Goal: Task Accomplishment & Management: Manage account settings

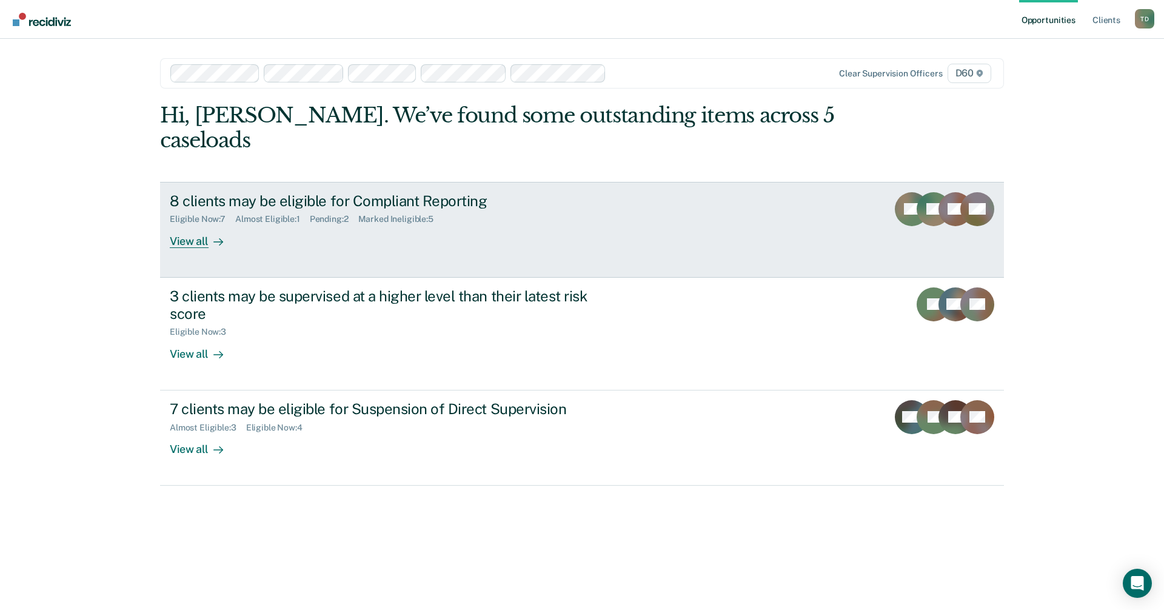
click at [190, 224] on div "View all" at bounding box center [204, 236] width 68 height 24
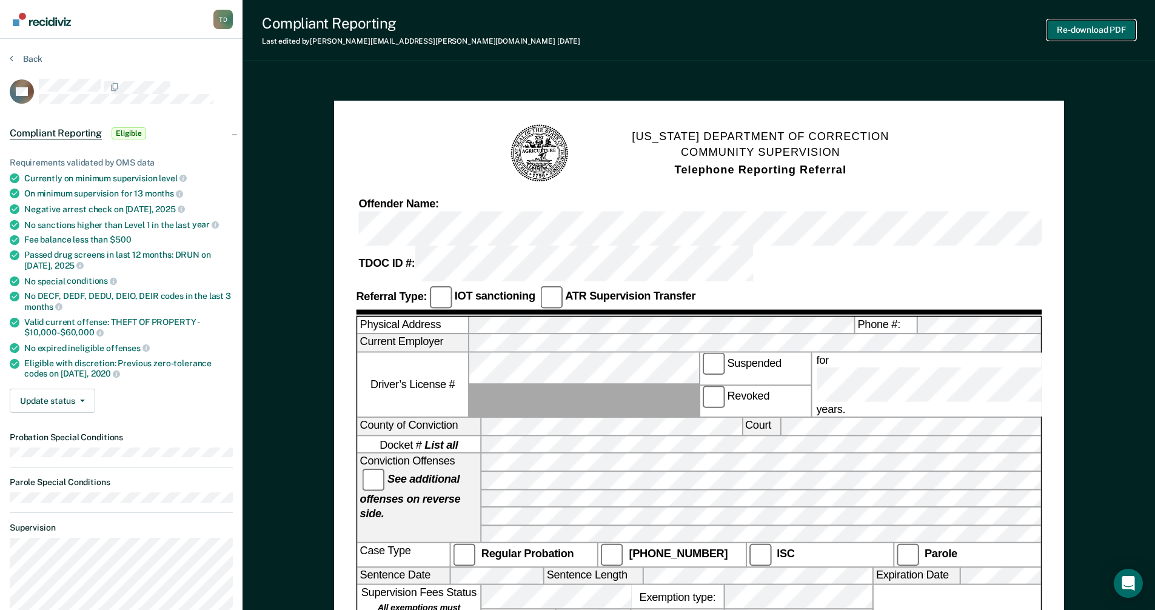
click at [569, 37] on button "Re-download PDF" at bounding box center [1091, 30] width 89 height 20
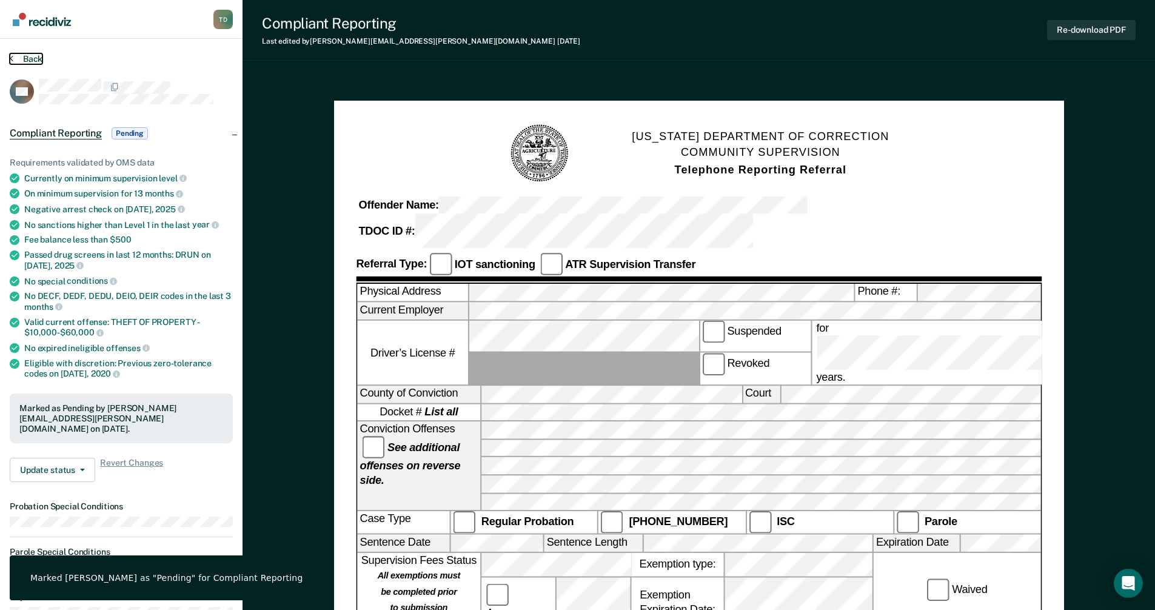
click at [31, 55] on button "Back" at bounding box center [26, 58] width 33 height 11
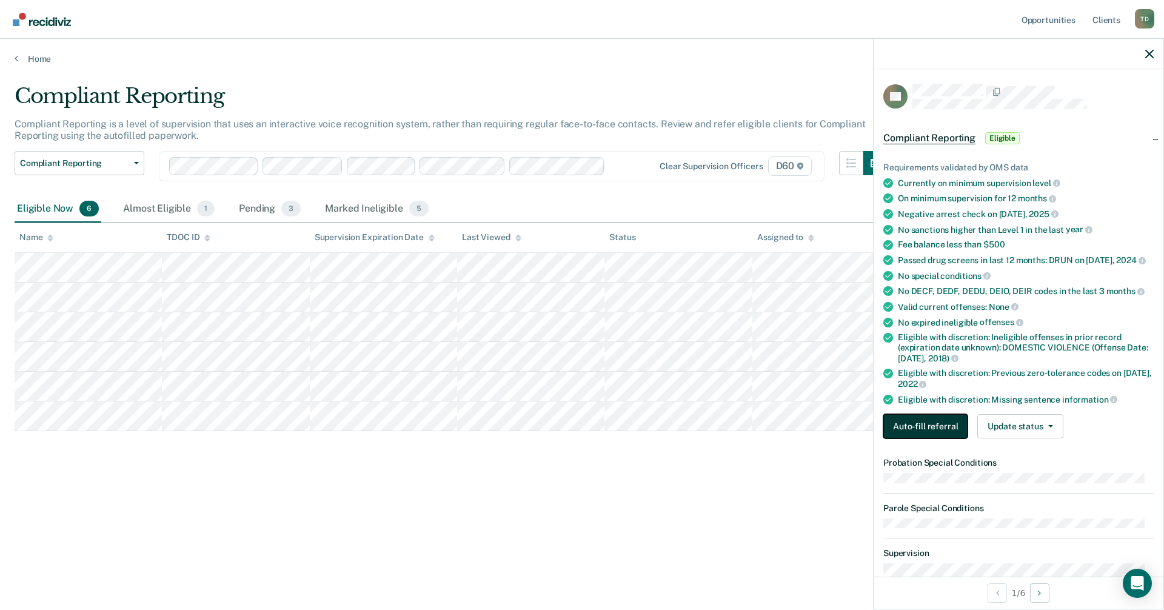
click at [569, 433] on button "Auto-fill referral" at bounding box center [926, 426] width 84 height 24
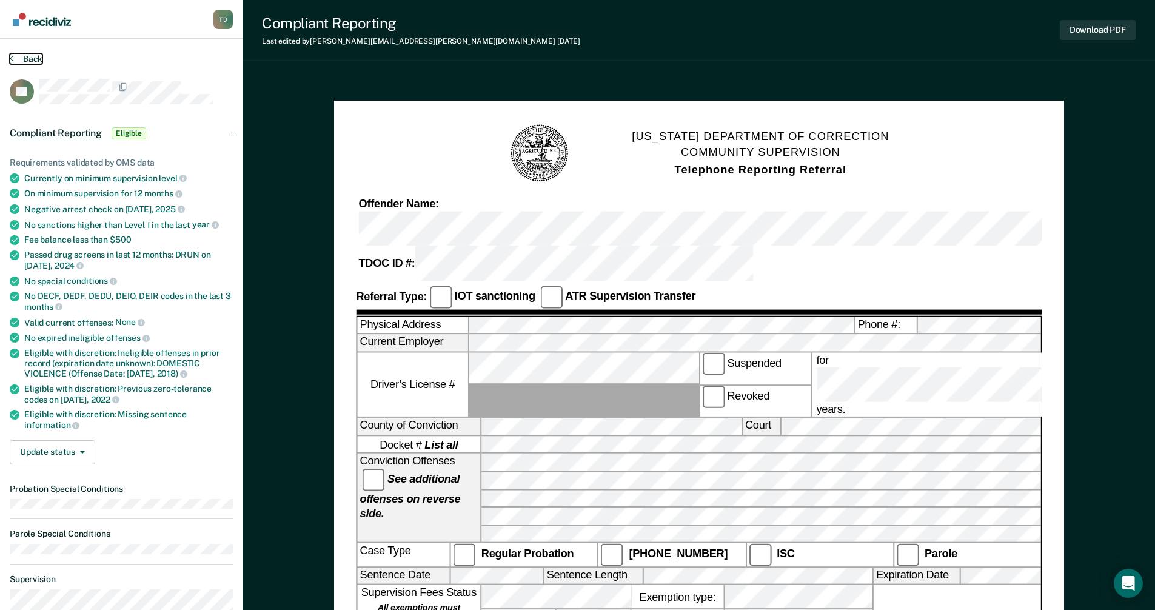
click at [19, 57] on button "Back" at bounding box center [26, 58] width 33 height 11
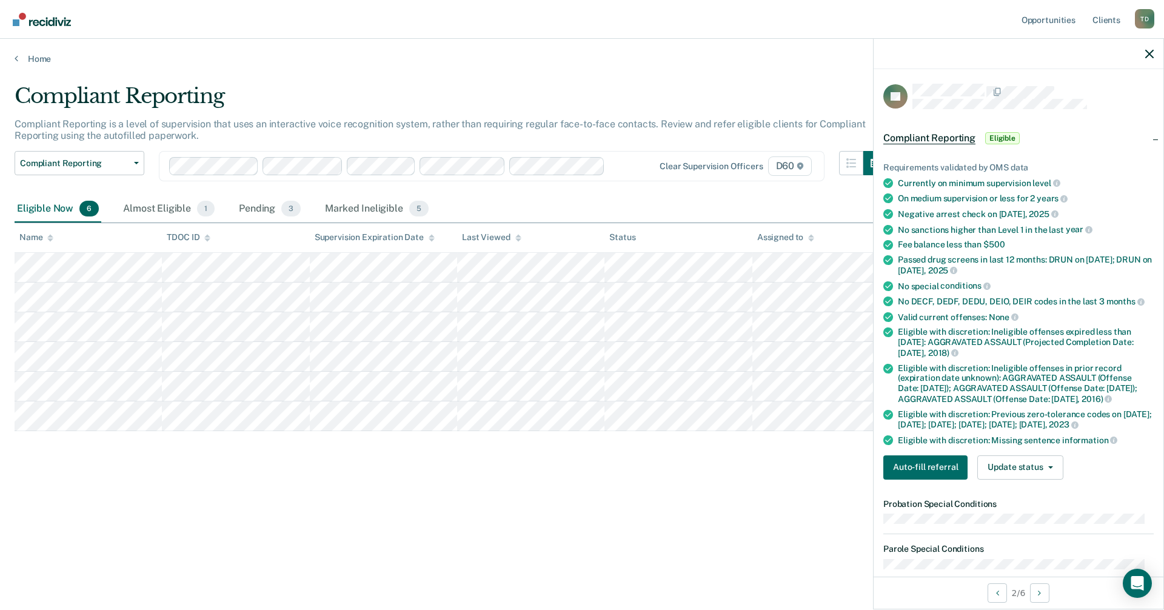
click at [569, 466] on div "Requirements validated by OMS data Currently on minimum supervision level On me…" at bounding box center [1019, 316] width 290 height 346
click at [569, 469] on button "Auto-fill referral" at bounding box center [926, 467] width 84 height 24
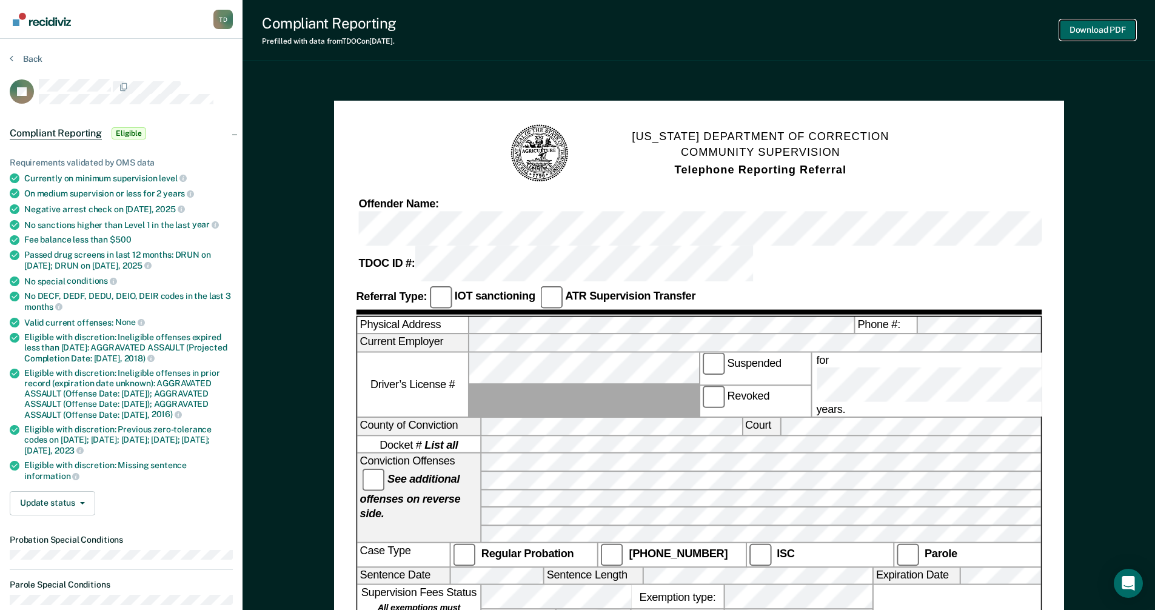
click at [569, 30] on button "Download PDF" at bounding box center [1098, 30] width 76 height 20
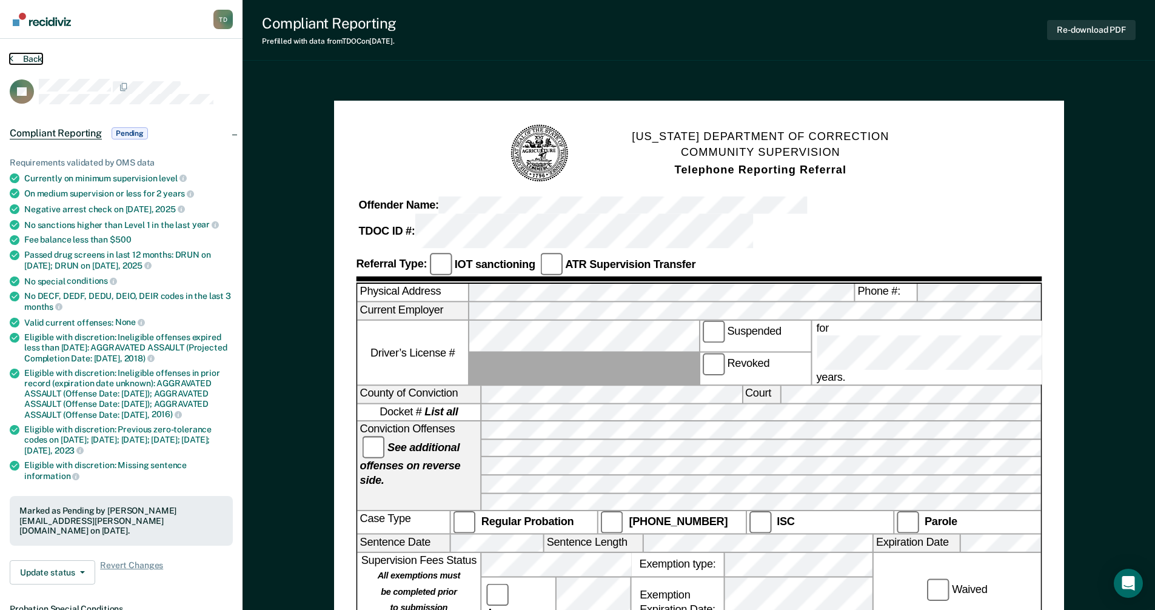
click at [41, 58] on button "Back" at bounding box center [26, 58] width 33 height 11
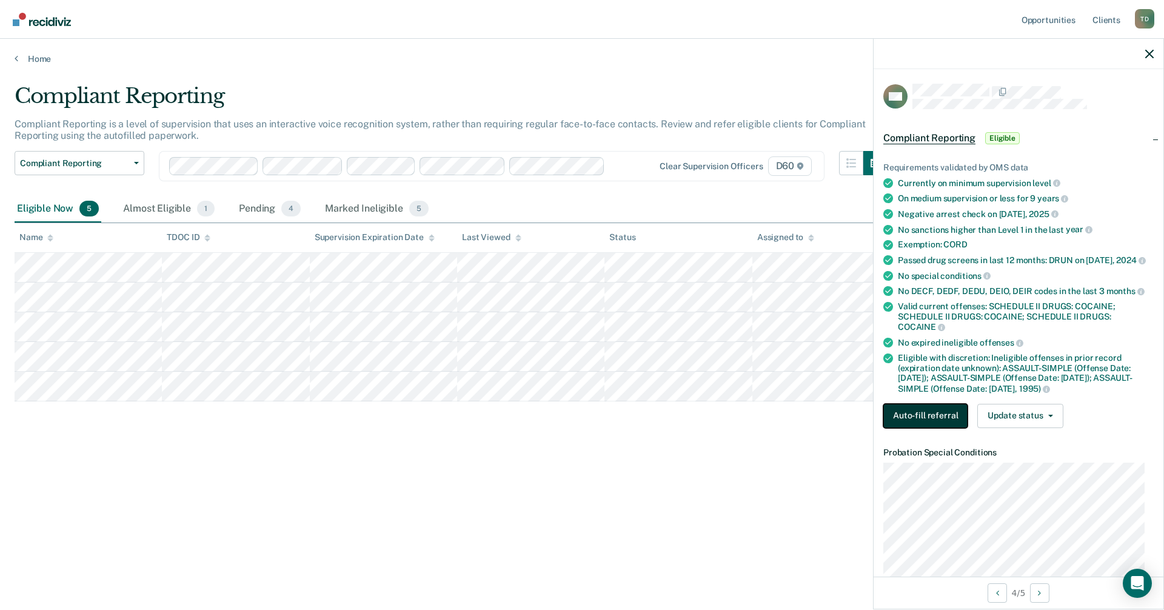
click at [569, 422] on button "Auto-fill referral" at bounding box center [926, 416] width 84 height 24
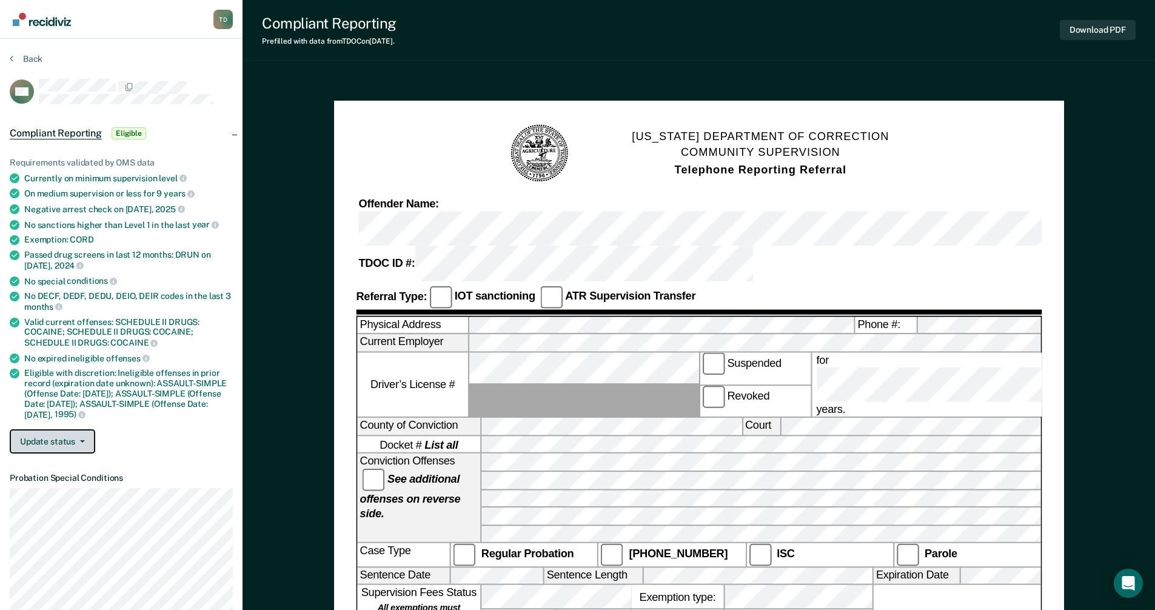
click at [77, 442] on button "Update status" at bounding box center [53, 441] width 86 height 24
click at [65, 469] on button "Mark Ineligible" at bounding box center [68, 489] width 117 height 19
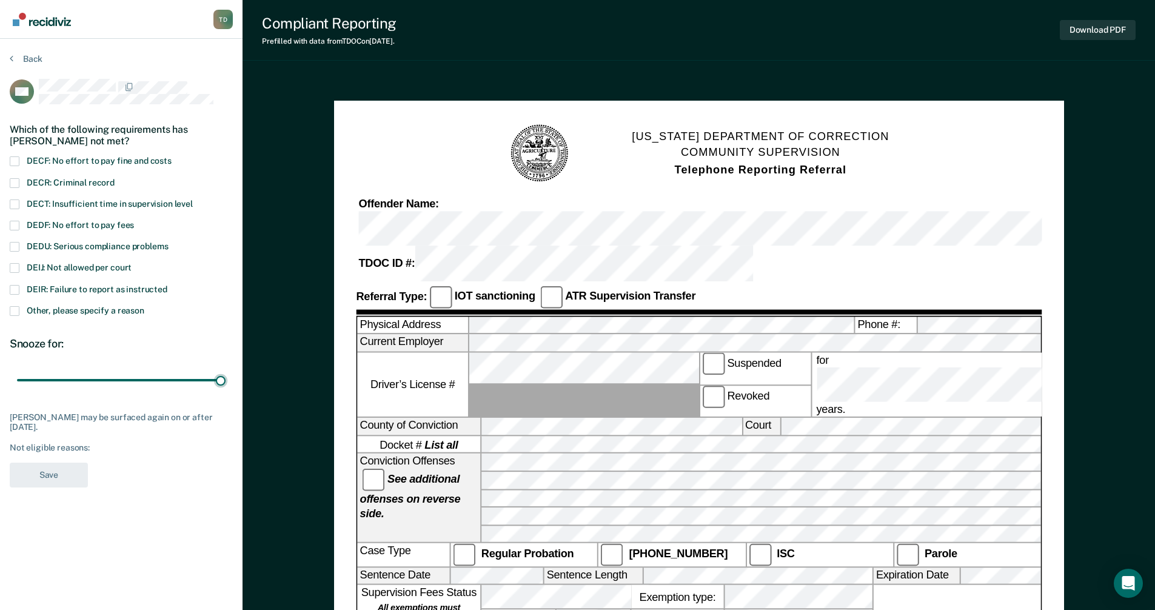
drag, startPoint x: 87, startPoint y: 384, endPoint x: 281, endPoint y: 405, distance: 194.6
type input "90"
click at [226, 391] on input "range" at bounding box center [121, 380] width 209 height 21
click at [15, 266] on span at bounding box center [15, 268] width 10 height 10
click at [132, 263] on input "DEIJ: Not allowed per court" at bounding box center [132, 263] width 0 height 0
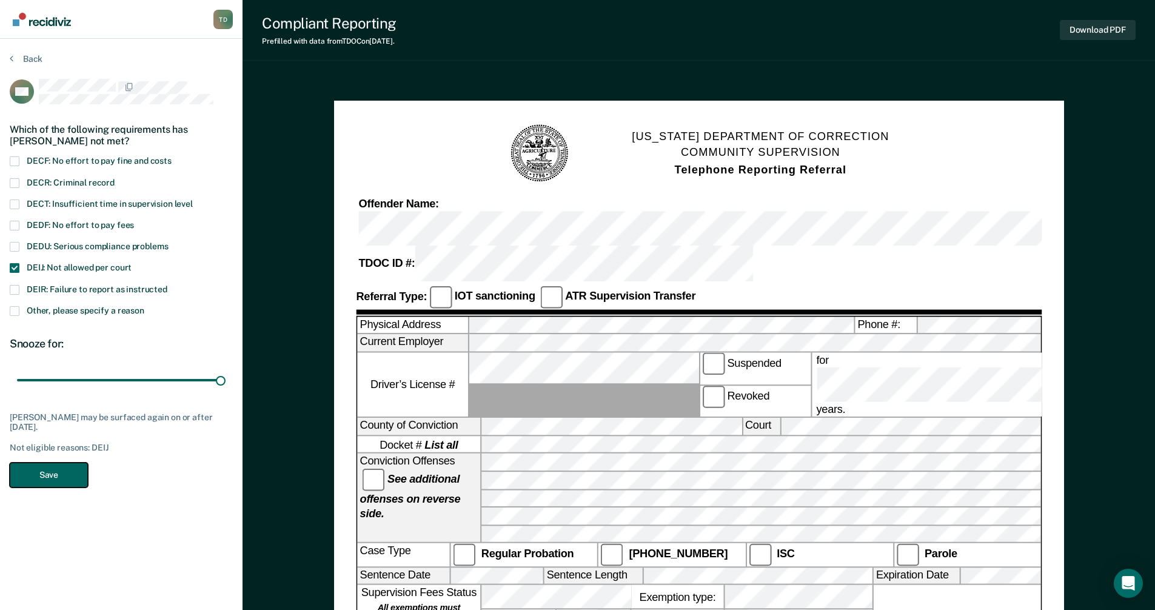
click at [43, 469] on button "Save" at bounding box center [49, 475] width 78 height 25
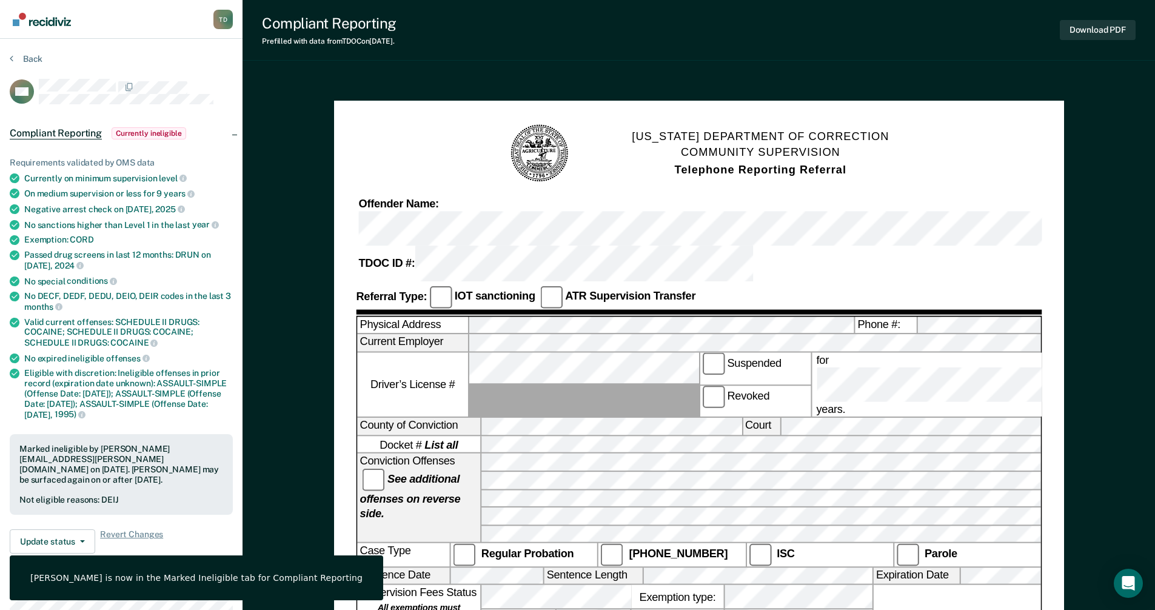
click at [45, 64] on div "Back" at bounding box center [121, 65] width 223 height 25
click at [39, 59] on button "Back" at bounding box center [26, 58] width 33 height 11
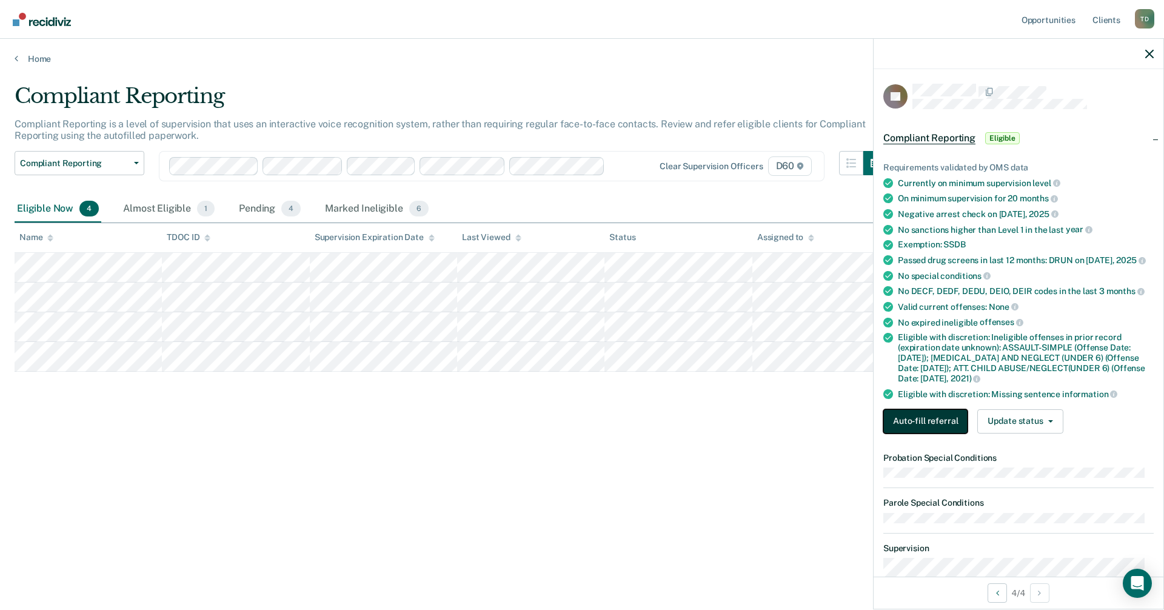
click at [569, 422] on button "Auto-fill referral" at bounding box center [926, 421] width 84 height 24
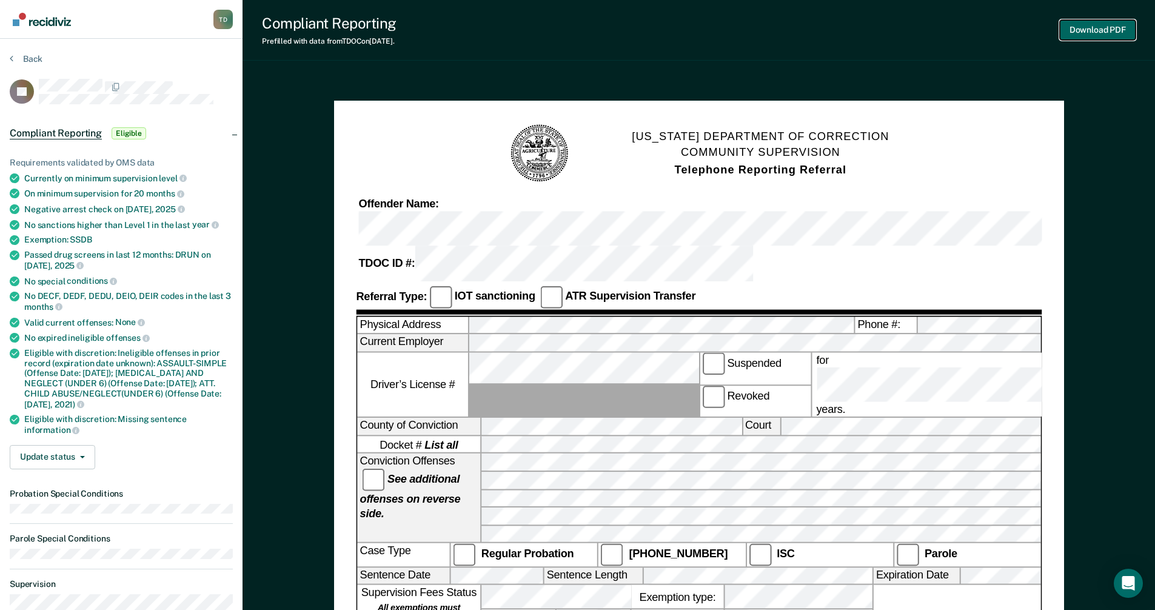
click at [569, 33] on button "Download PDF" at bounding box center [1098, 30] width 76 height 20
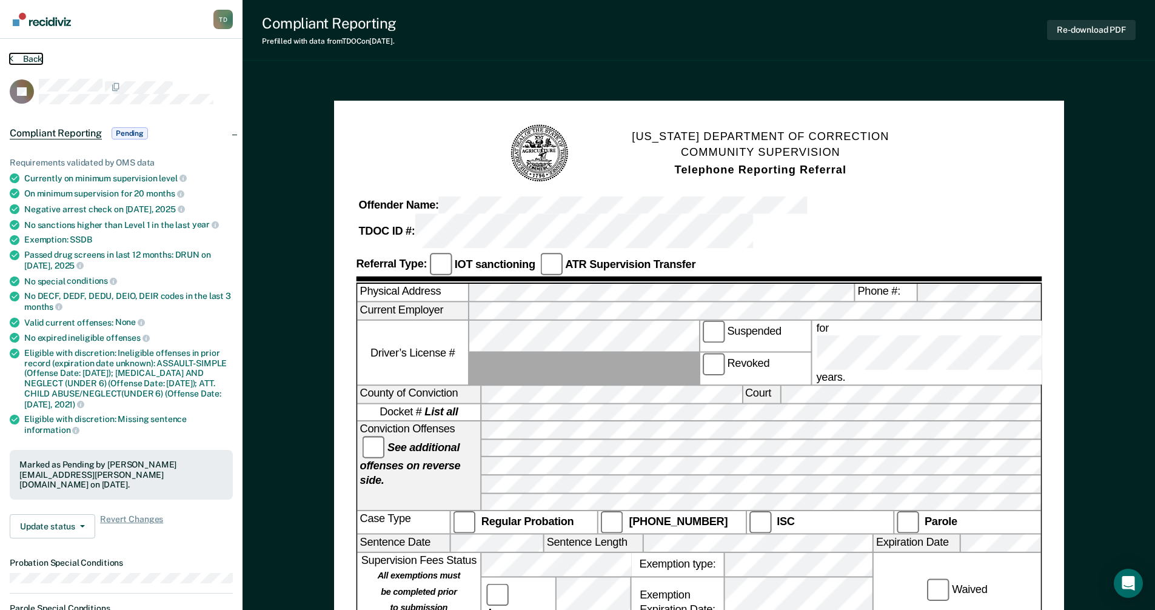
click at [35, 54] on button "Back" at bounding box center [26, 58] width 33 height 11
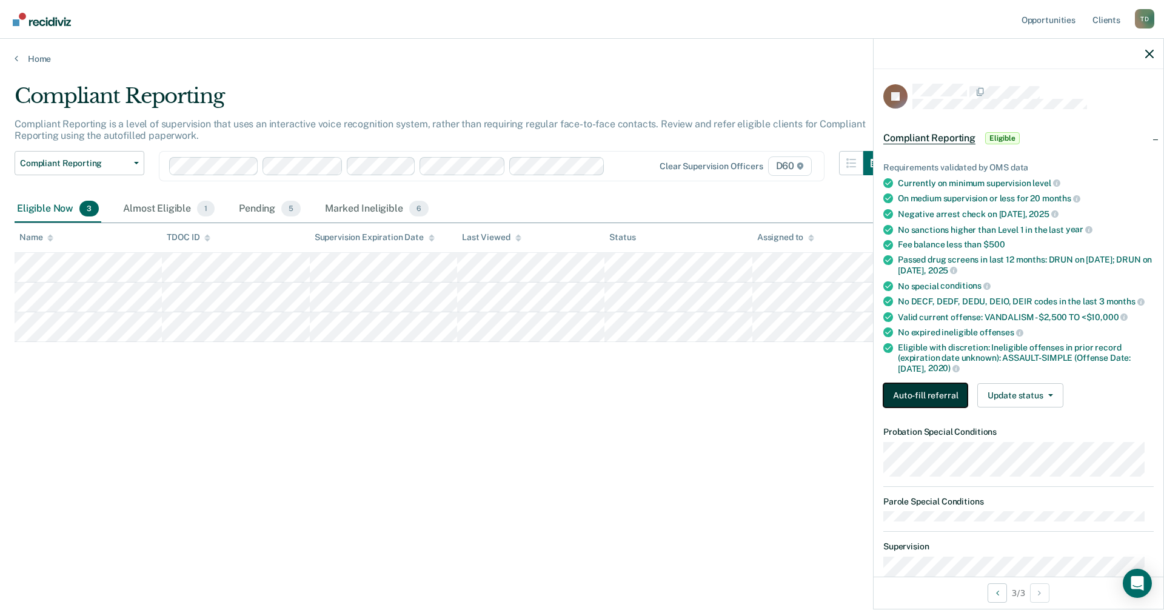
click at [569, 395] on button "Auto-fill referral" at bounding box center [926, 395] width 84 height 24
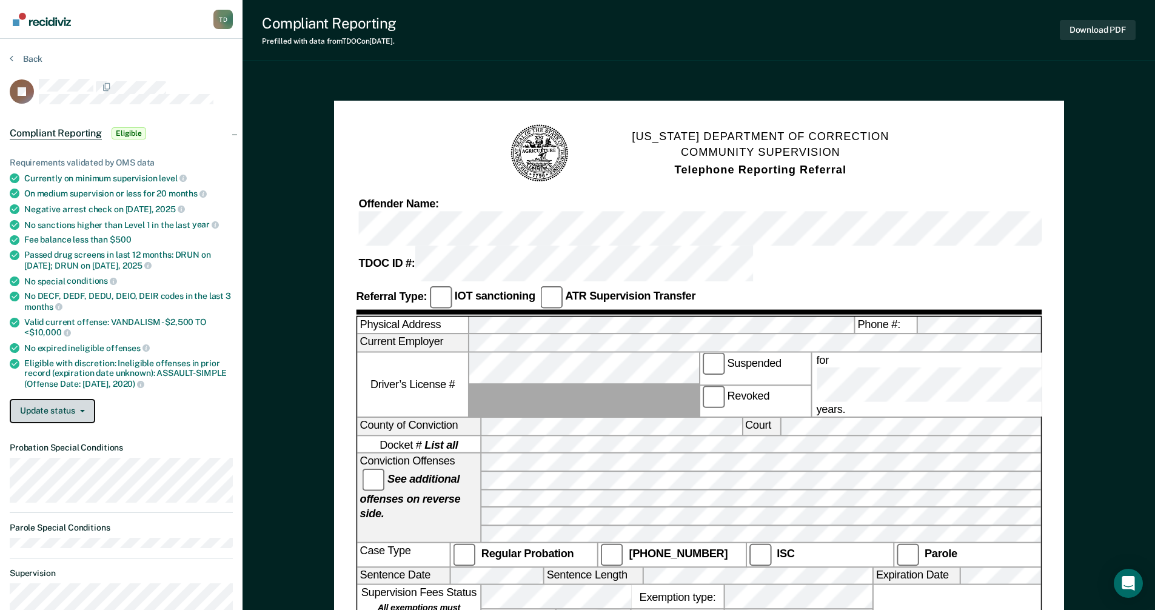
click at [88, 405] on button "Update status" at bounding box center [53, 411] width 86 height 24
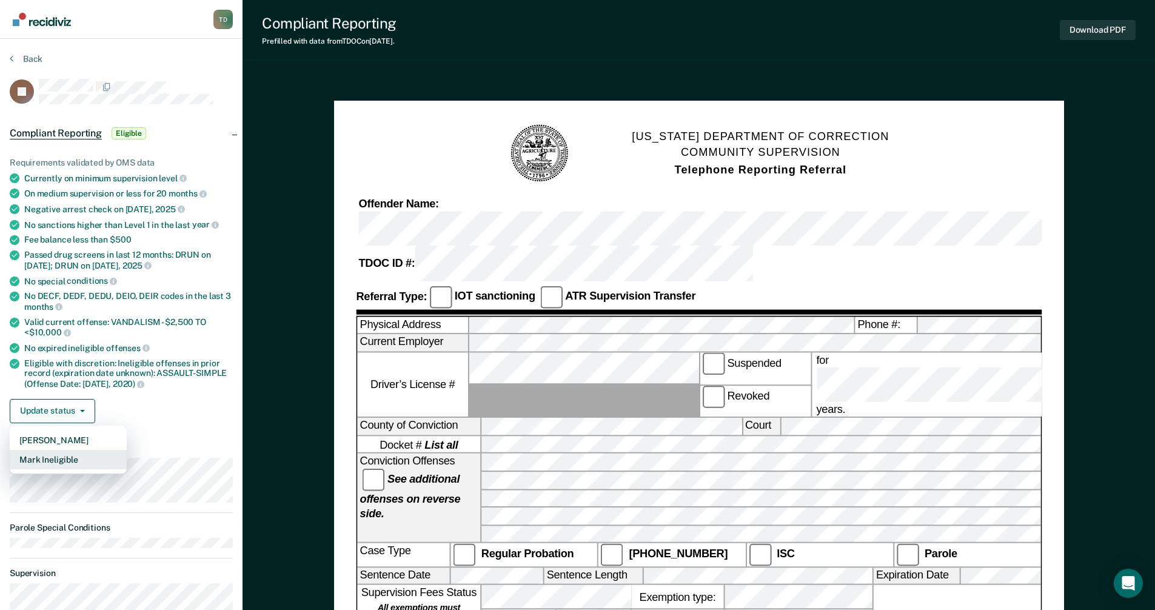
click at [60, 452] on button "Mark Ineligible" at bounding box center [68, 459] width 117 height 19
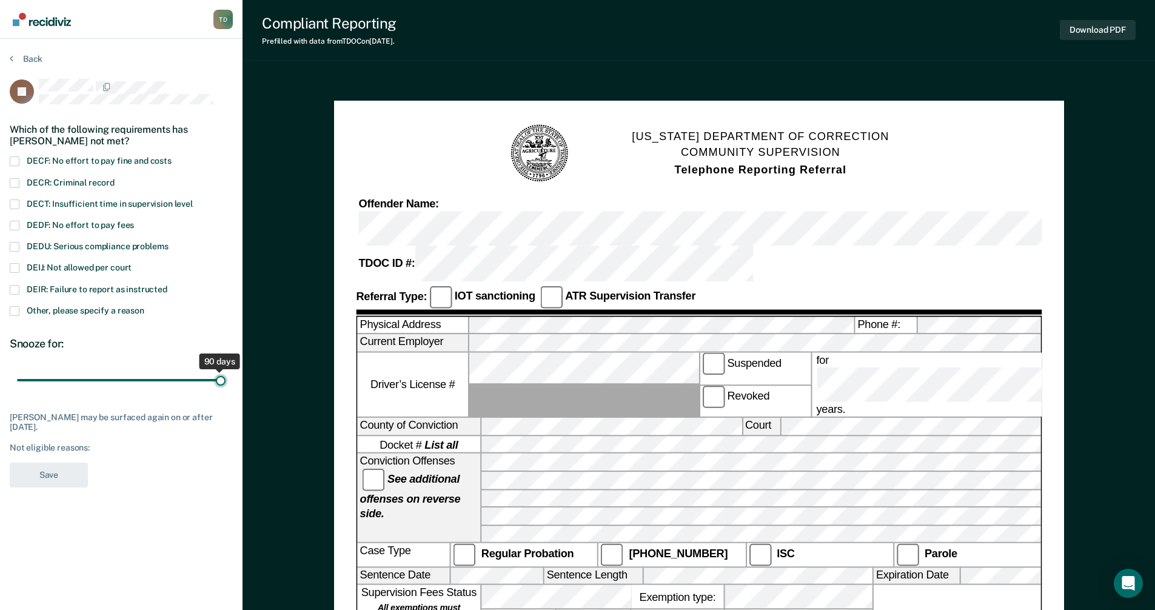
drag, startPoint x: 89, startPoint y: 375, endPoint x: 341, endPoint y: 408, distance: 254.4
type input "90"
click at [226, 391] on input "range" at bounding box center [121, 380] width 209 height 21
click at [16, 267] on span at bounding box center [15, 268] width 10 height 10
click at [132, 263] on input "DEIJ: Not allowed per court" at bounding box center [132, 263] width 0 height 0
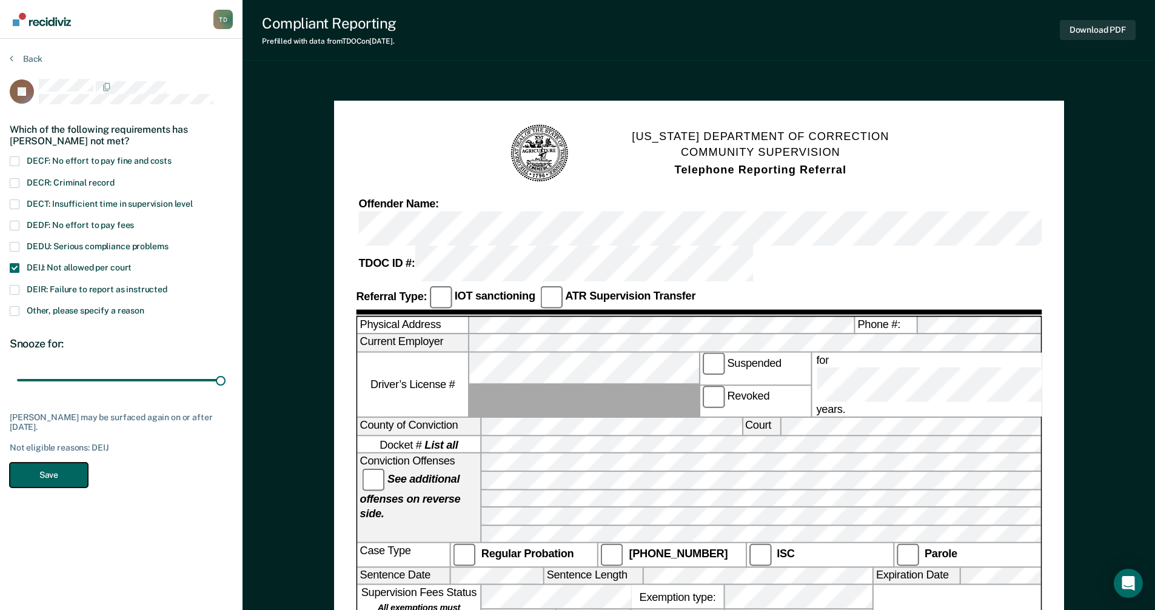
click at [61, 469] on button "Save" at bounding box center [49, 475] width 78 height 25
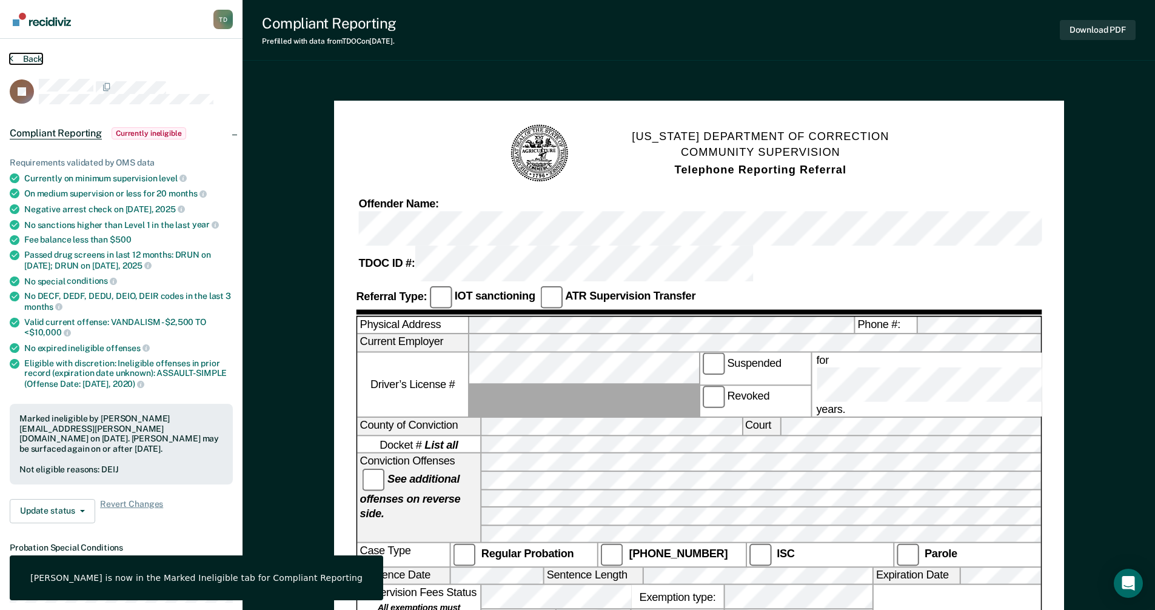
click at [30, 58] on button "Back" at bounding box center [26, 58] width 33 height 11
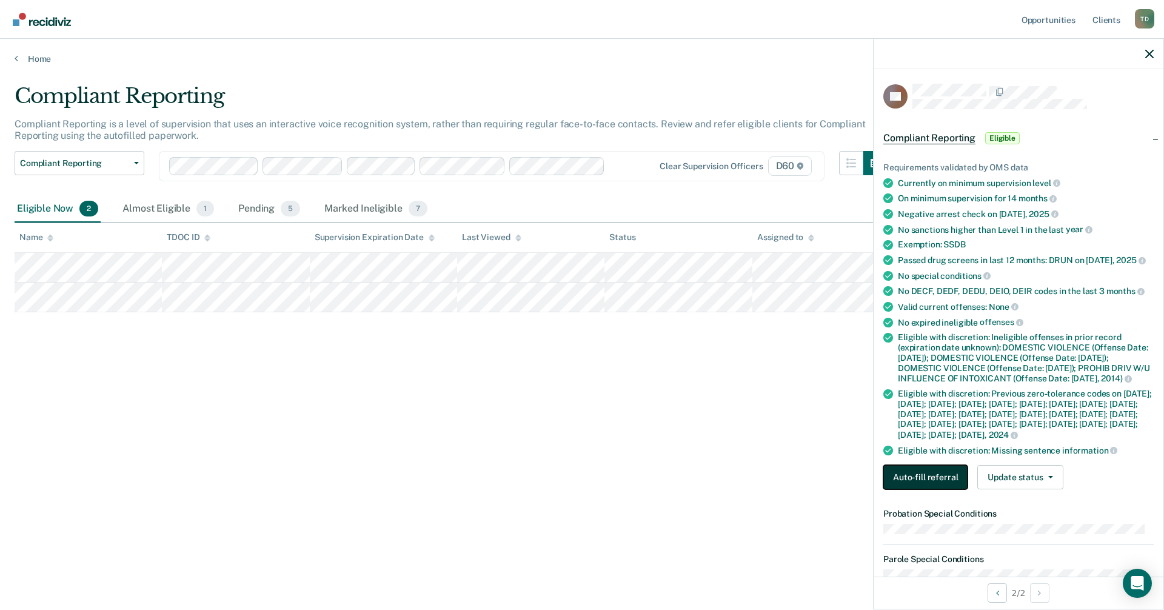
click at [569, 469] on button "Auto-fill referral" at bounding box center [926, 477] width 84 height 24
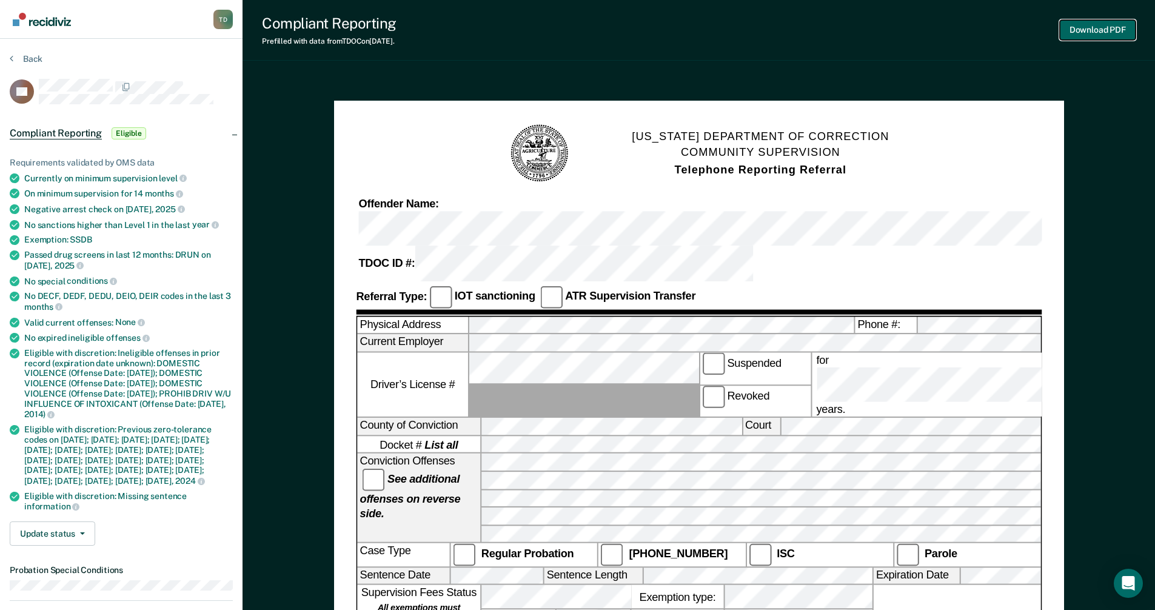
click at [569, 27] on button "Download PDF" at bounding box center [1098, 30] width 76 height 20
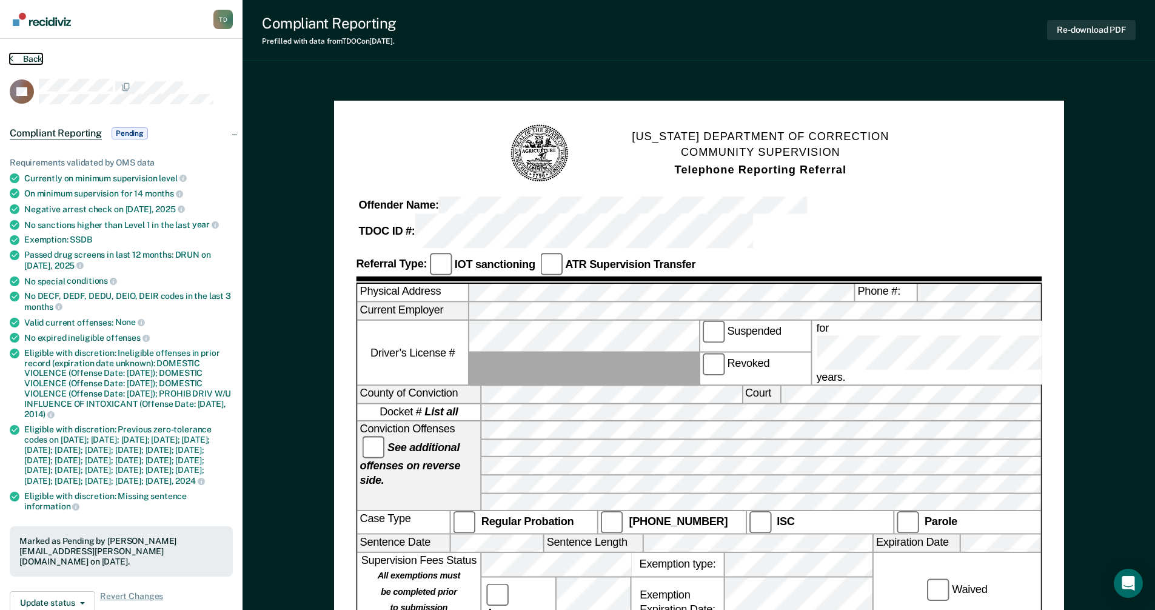
click at [24, 58] on button "Back" at bounding box center [26, 58] width 33 height 11
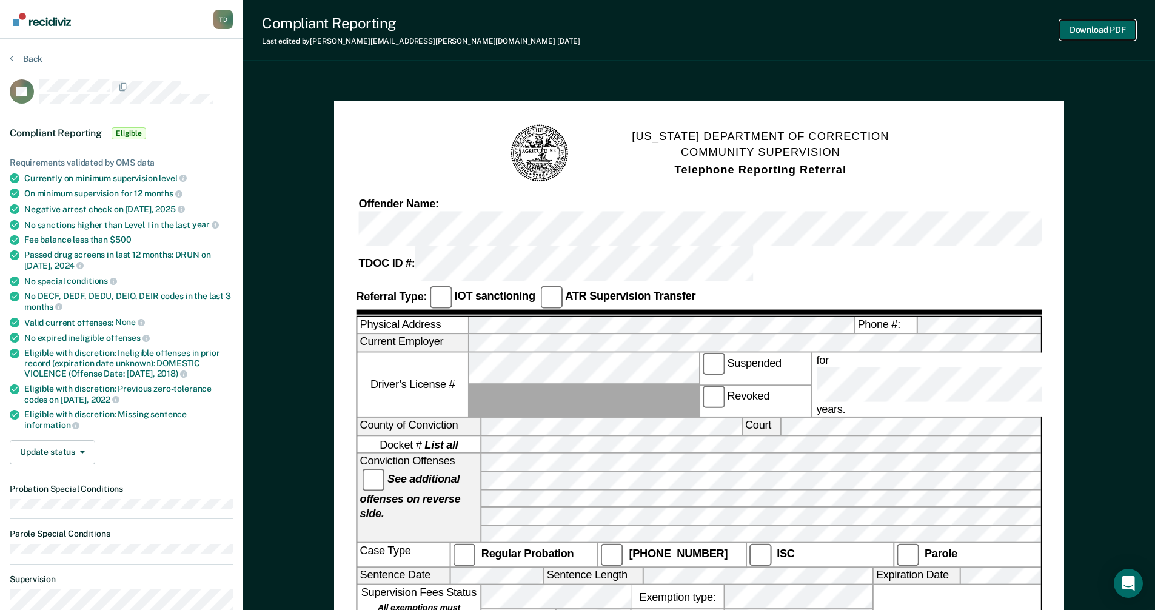
click at [569, 32] on button "Download PDF" at bounding box center [1098, 30] width 76 height 20
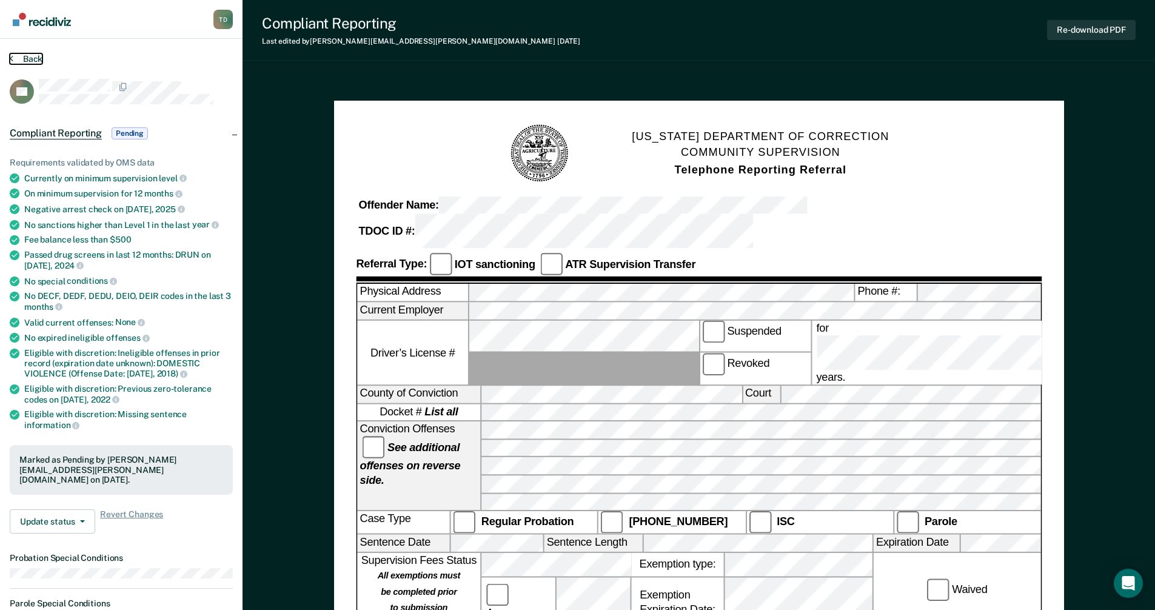
click at [36, 62] on button "Back" at bounding box center [26, 58] width 33 height 11
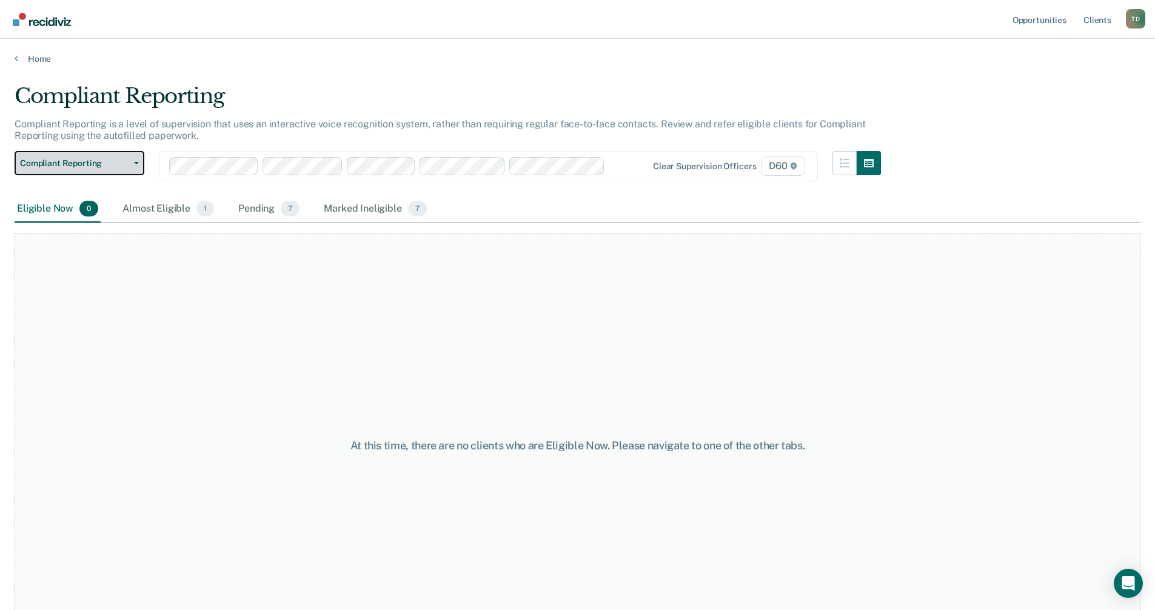
click at [133, 155] on button "Compliant Reporting" at bounding box center [80, 163] width 130 height 24
click at [39, 56] on link "Home" at bounding box center [578, 58] width 1126 height 11
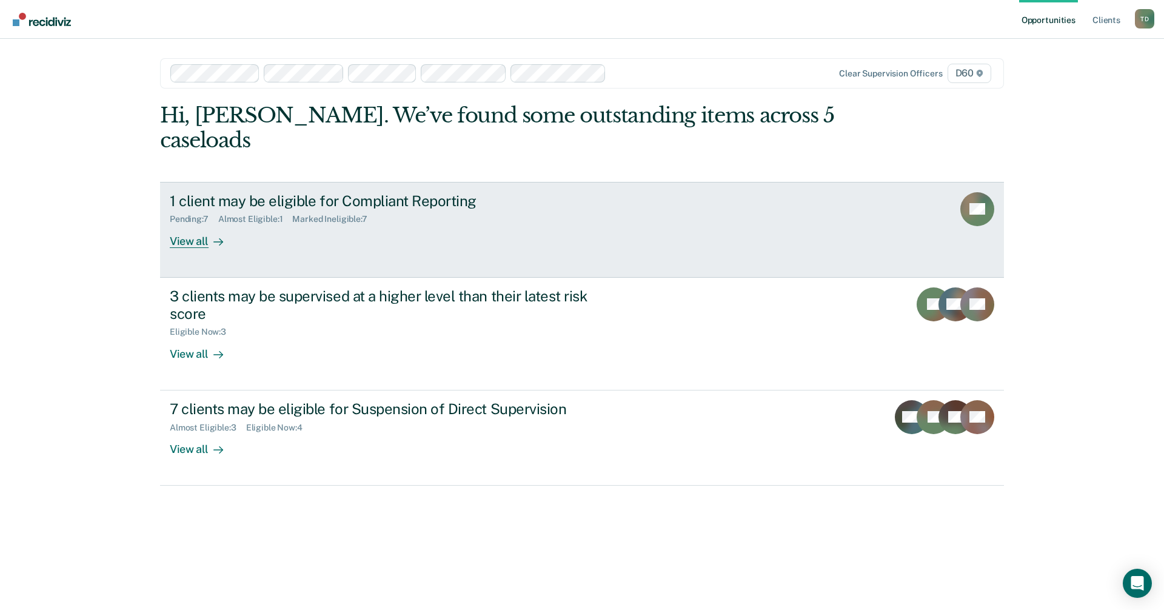
click at [190, 224] on div "View all" at bounding box center [204, 236] width 68 height 24
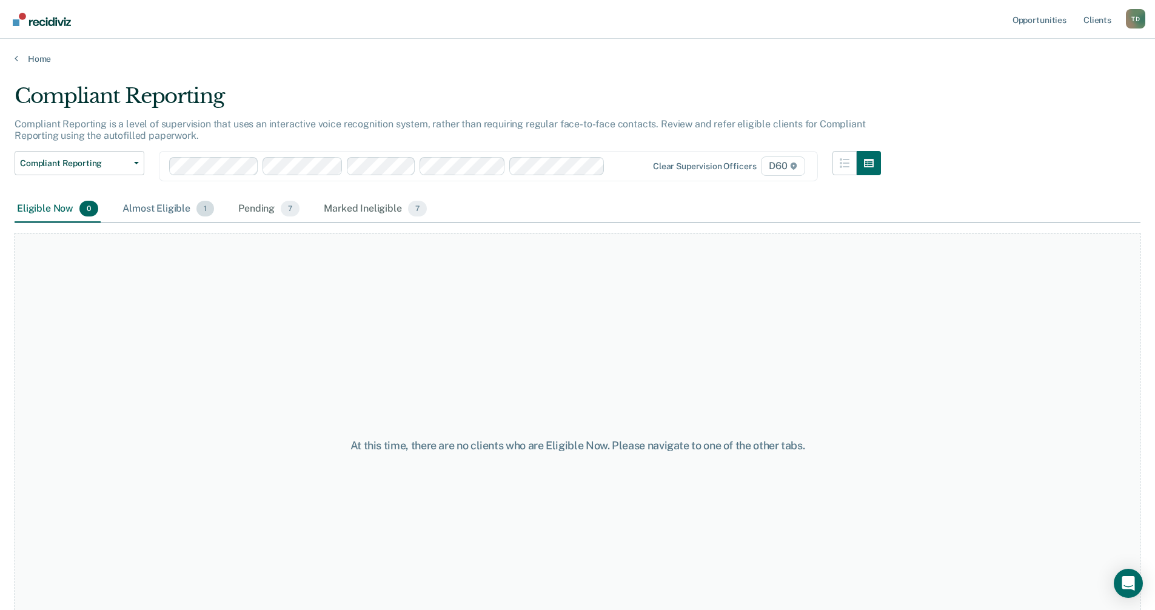
click at [165, 208] on div "Almost Eligible 1" at bounding box center [168, 209] width 96 height 27
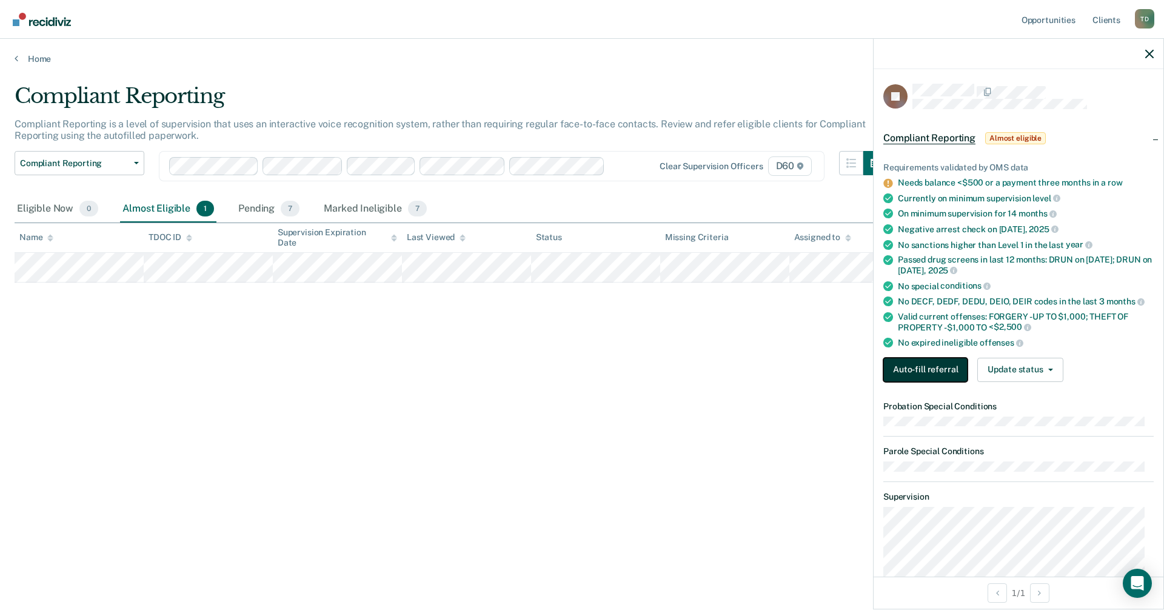
click at [569, 360] on button "Auto-fill referral" at bounding box center [926, 370] width 84 height 24
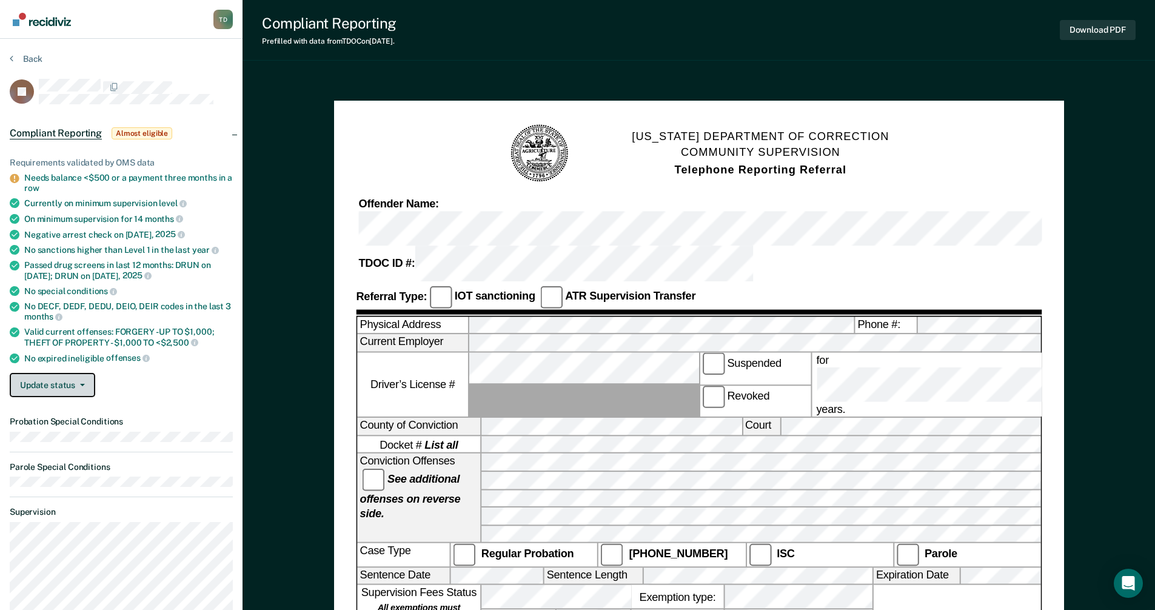
click at [86, 385] on button "Update status" at bounding box center [53, 385] width 86 height 24
click at [50, 432] on button "Mark Ineligible" at bounding box center [68, 433] width 117 height 19
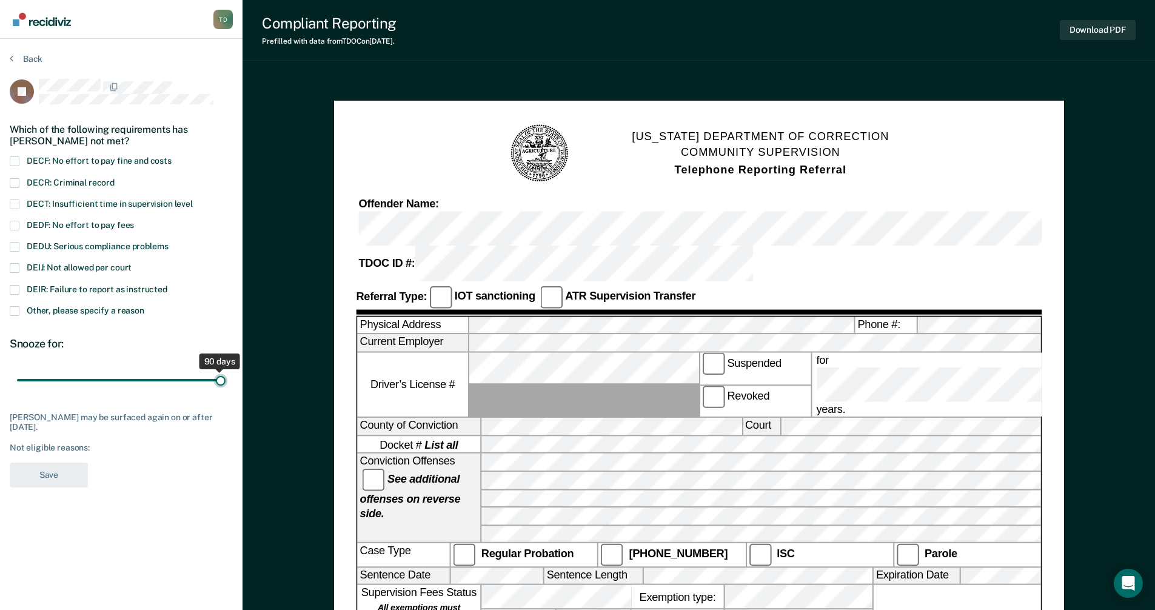
drag, startPoint x: 86, startPoint y: 377, endPoint x: 247, endPoint y: 390, distance: 162.5
type input "90"
click at [226, 390] on input "range" at bounding box center [121, 380] width 209 height 21
click at [18, 268] on span at bounding box center [15, 268] width 10 height 10
click at [132, 263] on input "DEIJ: Not allowed per court" at bounding box center [132, 263] width 0 height 0
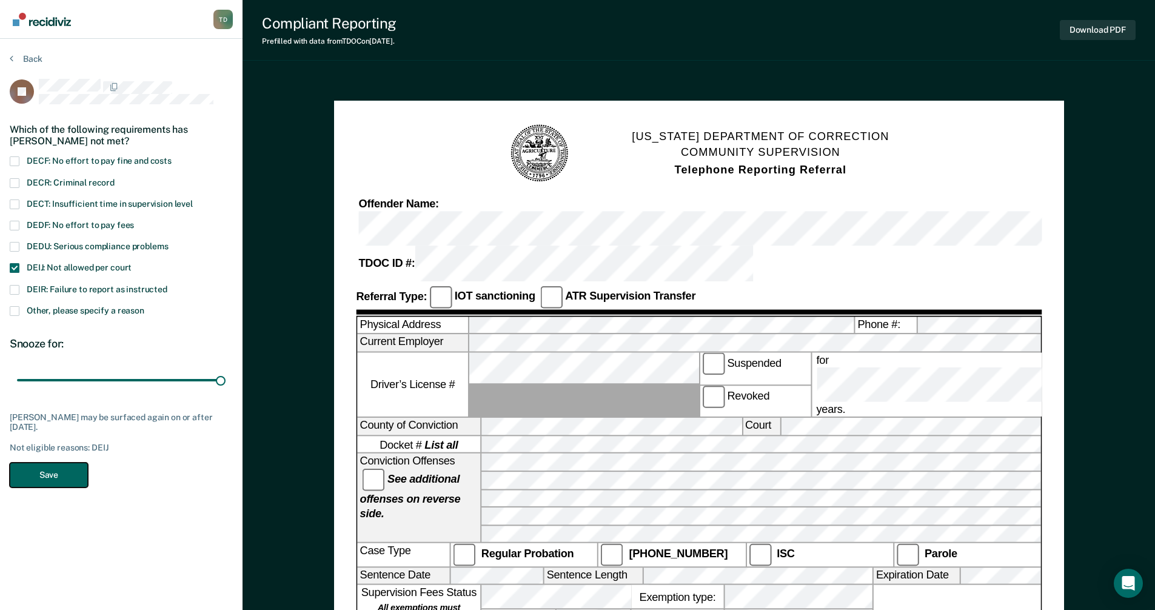
click at [49, 469] on button "Save" at bounding box center [49, 475] width 78 height 25
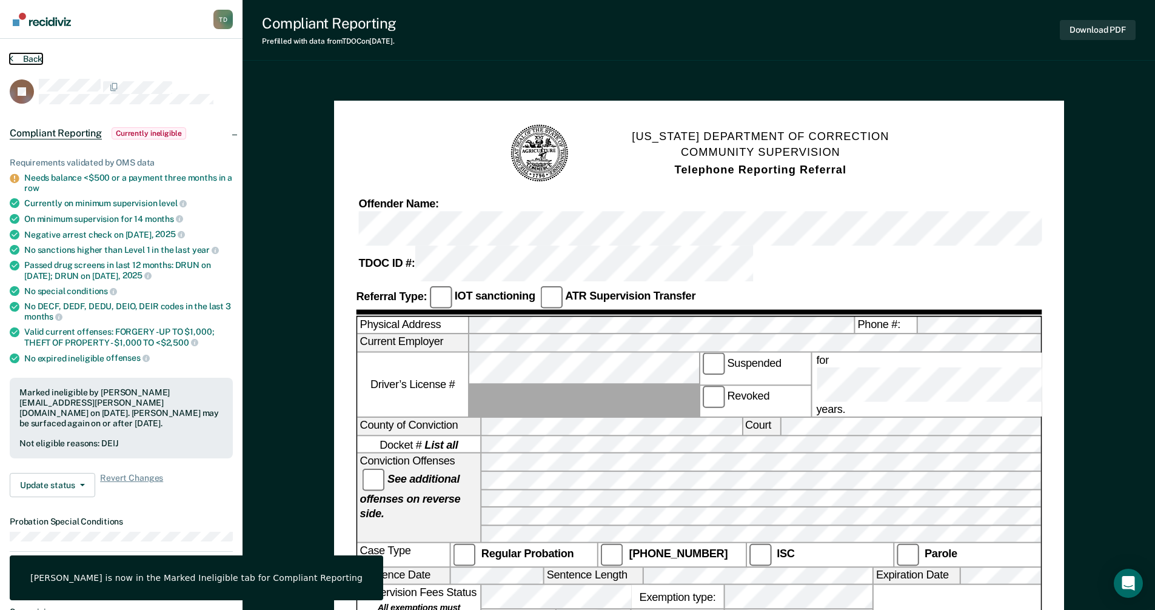
click at [32, 64] on button "Back" at bounding box center [26, 58] width 33 height 11
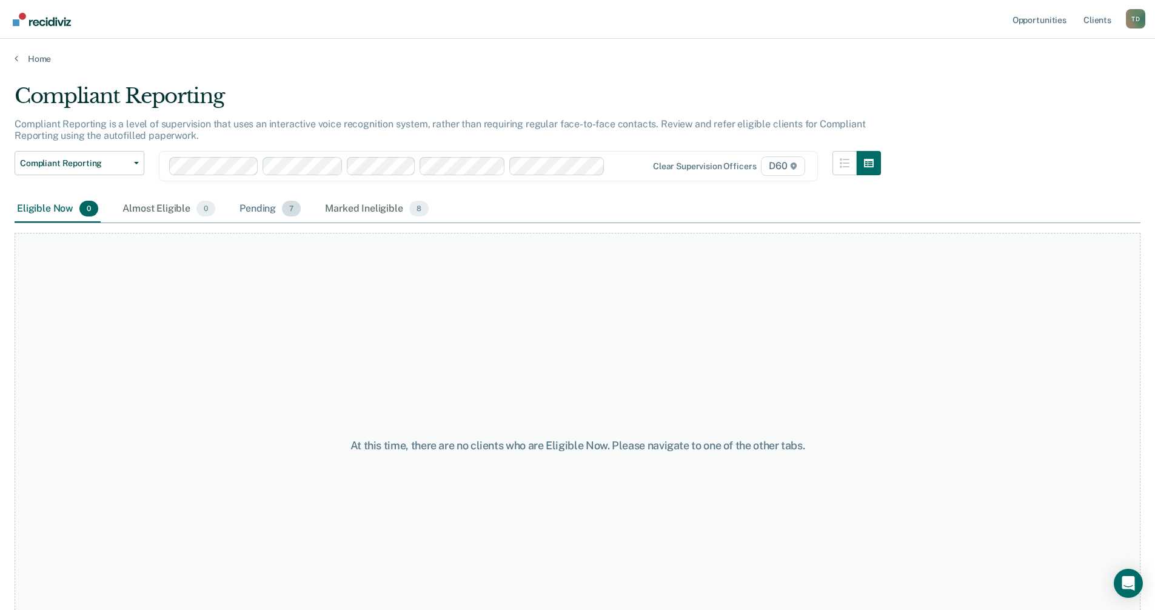
click at [265, 210] on div "Pending 7" at bounding box center [270, 209] width 66 height 27
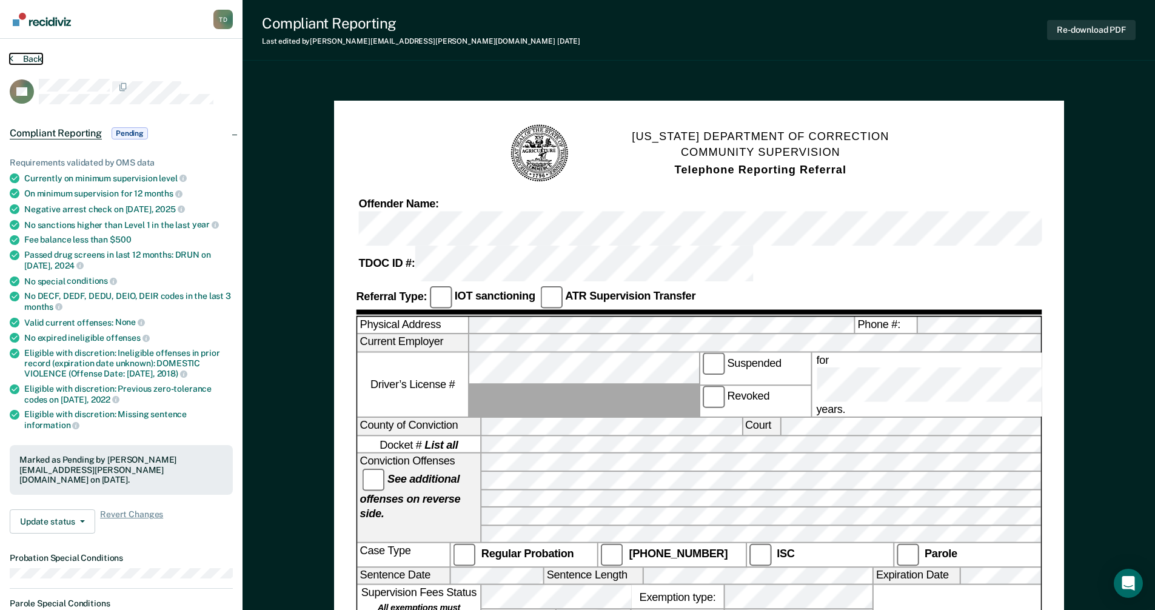
click at [25, 56] on button "Back" at bounding box center [26, 58] width 33 height 11
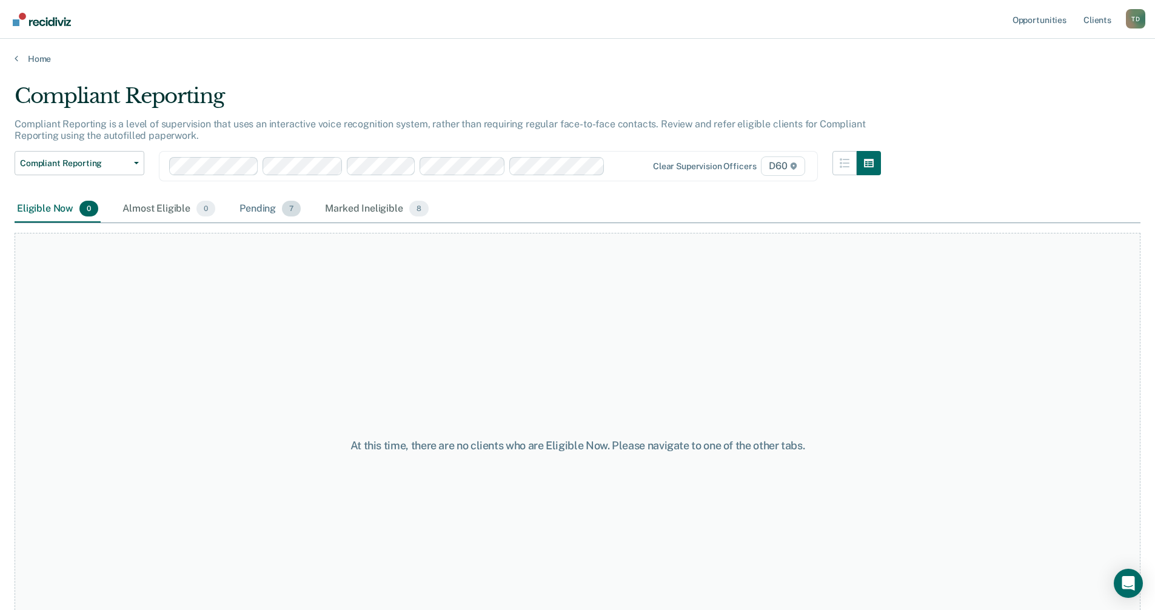
click at [268, 209] on div "Pending 7" at bounding box center [270, 209] width 66 height 27
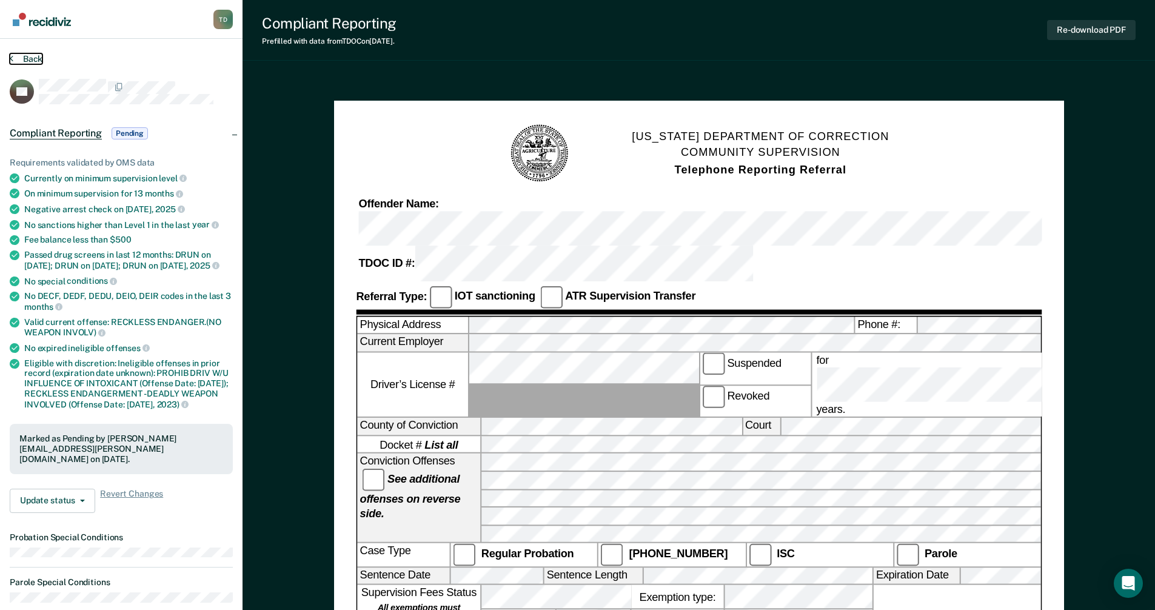
click at [24, 59] on button "Back" at bounding box center [26, 58] width 33 height 11
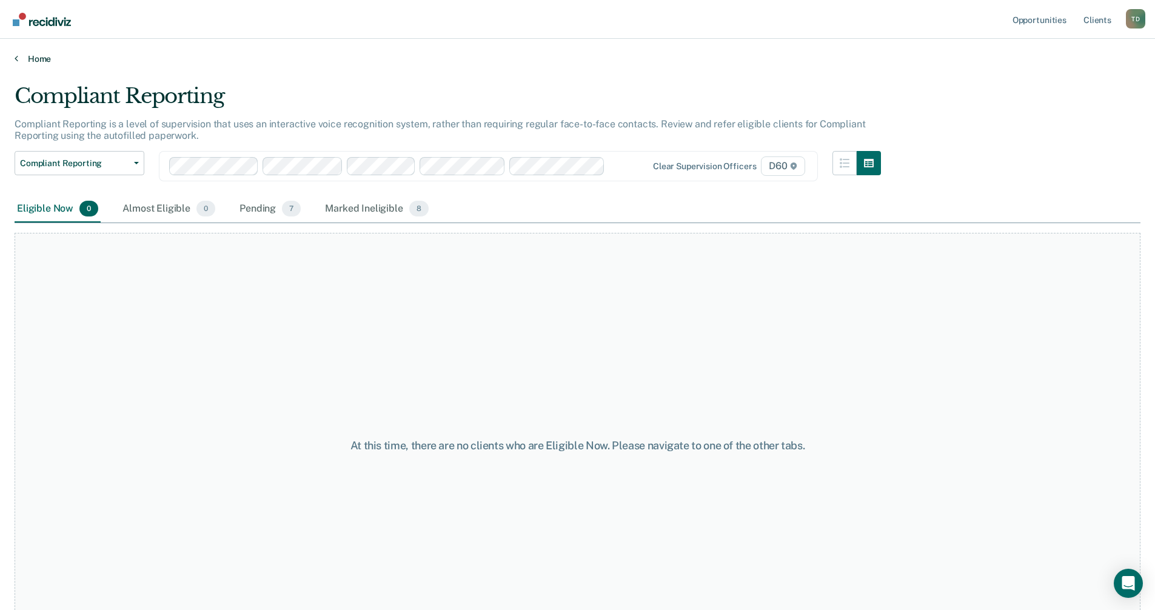
click at [43, 53] on link "Home" at bounding box center [578, 58] width 1126 height 11
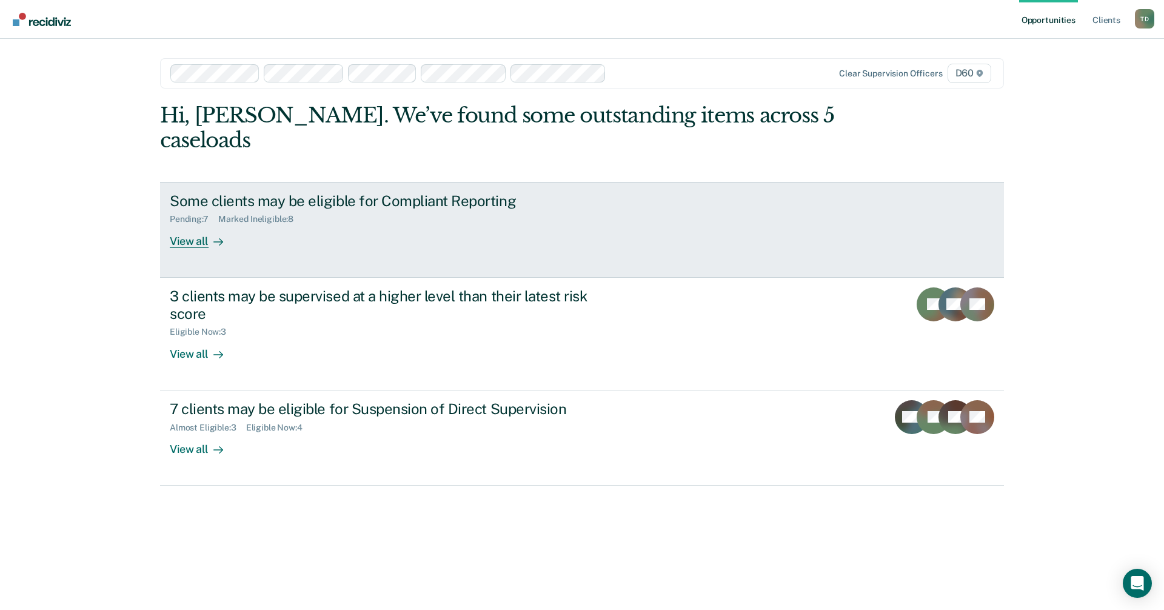
click at [241, 210] on div "Some clients may be eligible for Compliant Reporting Pending : 7 Marked Ineligi…" at bounding box center [397, 220] width 455 height 56
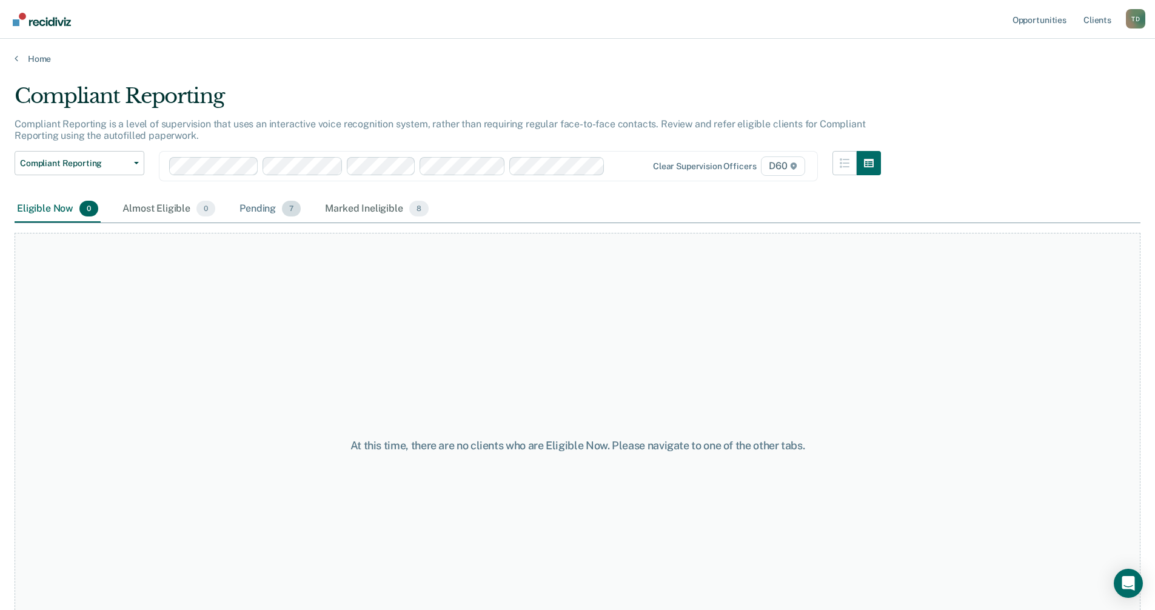
click at [255, 207] on div "Pending 7" at bounding box center [270, 209] width 66 height 27
